Goal: Information Seeking & Learning: Learn about a topic

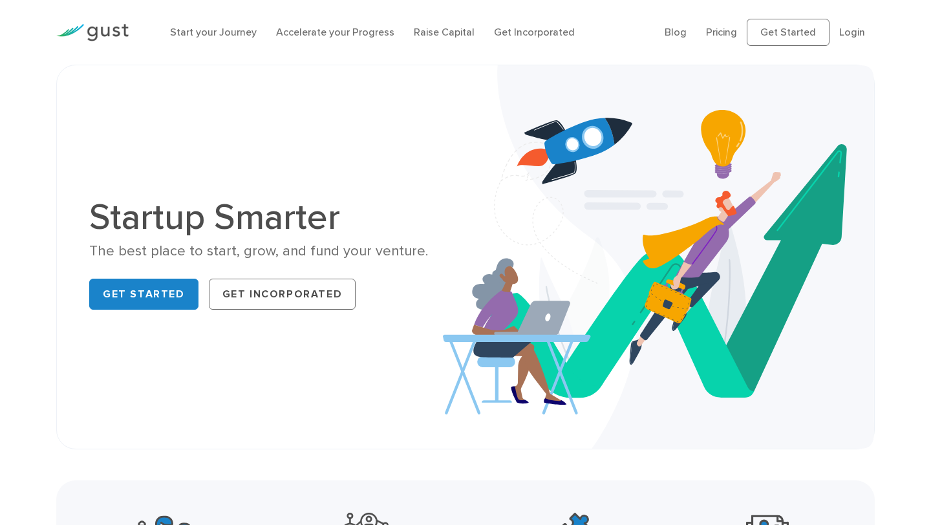
click at [180, 199] on h1 "Startup Smarter" at bounding box center [272, 217] width 367 height 36
click at [181, 199] on h1 "Startup Smarter" at bounding box center [272, 217] width 367 height 36
click at [159, 251] on div "The best place to start, grow, and fund your venture." at bounding box center [272, 251] width 367 height 19
click at [436, 33] on link "Raise Capital" at bounding box center [444, 32] width 61 height 12
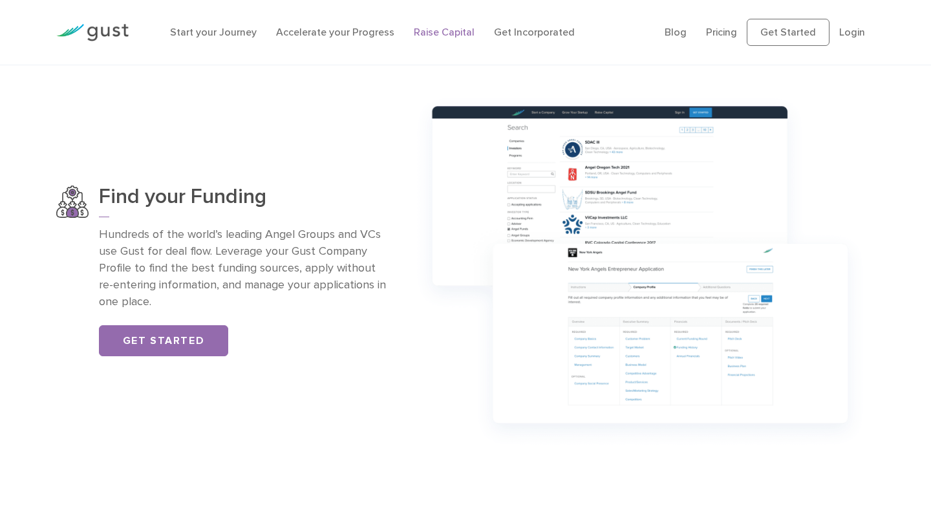
click at [284, 257] on p "Hundreds of the world’s leading Angel Groups and VCs use Gust for deal flow. Le…" at bounding box center [242, 268] width 287 height 84
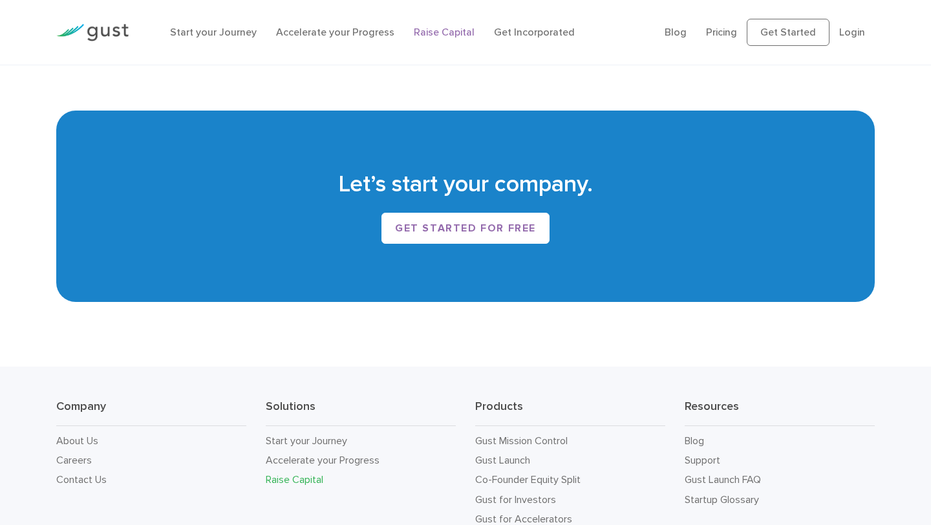
scroll to position [2172, 0]
